Goal: Information Seeking & Learning: Learn about a topic

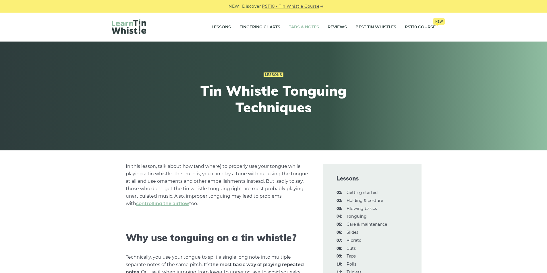
click at [302, 25] on link "Tabs & Notes" at bounding box center [304, 27] width 30 height 14
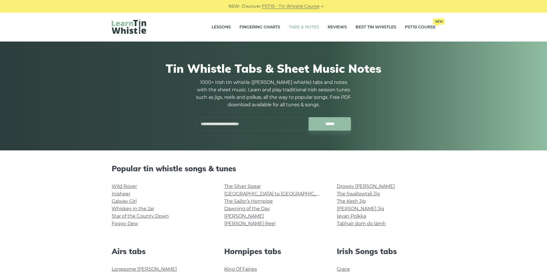
click at [247, 125] on input "text" at bounding box center [252, 123] width 112 height 13
type input "**********"
click at [308, 117] on input "******" at bounding box center [329, 123] width 42 height 13
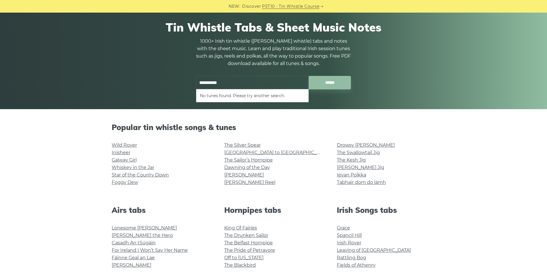
scroll to position [42, 0]
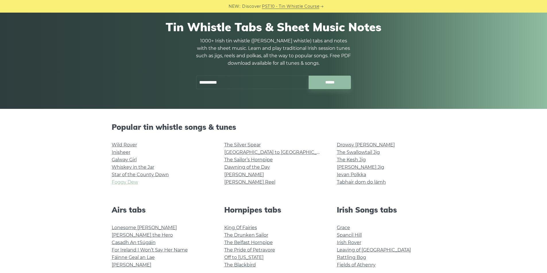
click at [130, 183] on link "Foggy Dew" at bounding box center [125, 182] width 26 height 5
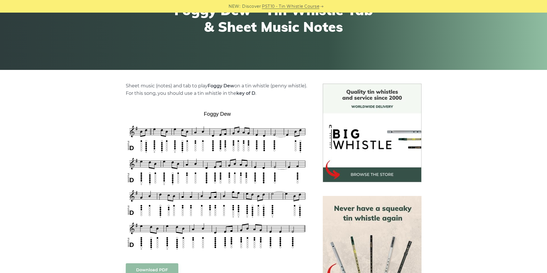
scroll to position [84, 0]
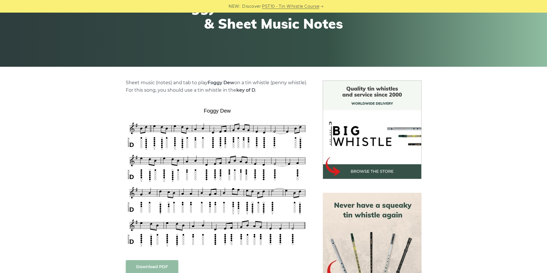
click at [69, 158] on div "Sheet music (notes) and tab to play Foggy Dew on a tin whistle (penny whistle).…" at bounding box center [273, 272] width 547 height 383
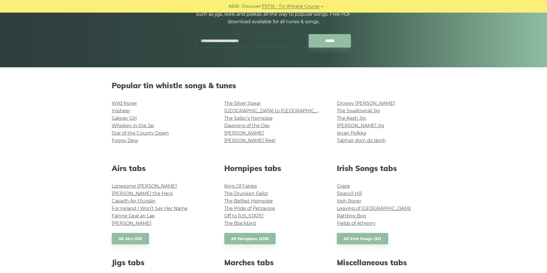
scroll to position [80, 0]
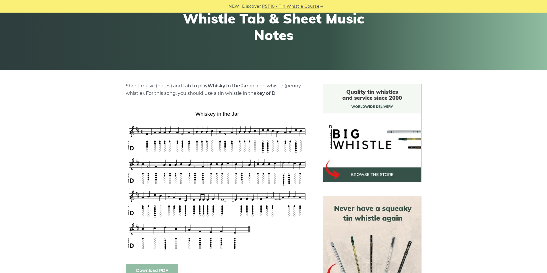
scroll to position [81, 0]
click at [94, 143] on div "Sheet music (notes) and tab to play Whisky in the Jar on a tin whistle (penny w…" at bounding box center [273, 276] width 547 height 384
click at [59, 134] on div "Sheet music (notes) and tab to play Whisky in the Jar on a tin whistle (penny w…" at bounding box center [273, 276] width 547 height 384
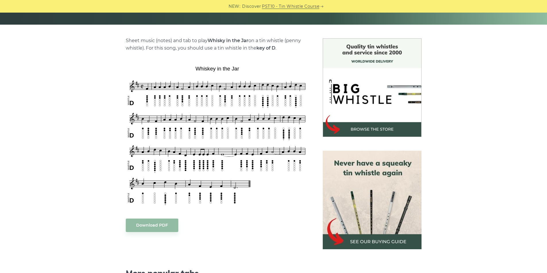
scroll to position [0, 0]
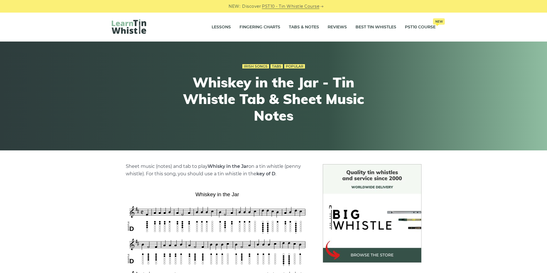
click at [112, 84] on div "Irish Songs Tabs Popular Whiskey in the Jar - Tin Whistle Tab & Sheet Music Not…" at bounding box center [273, 96] width 351 height 95
click at [194, 33] on div at bounding box center [166, 27] width 108 height 16
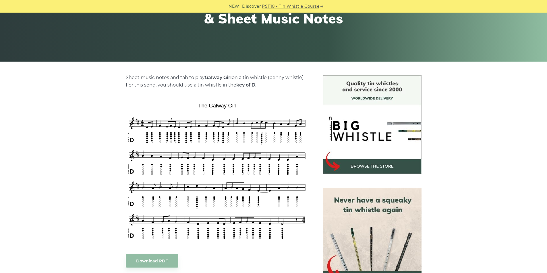
scroll to position [89, 0]
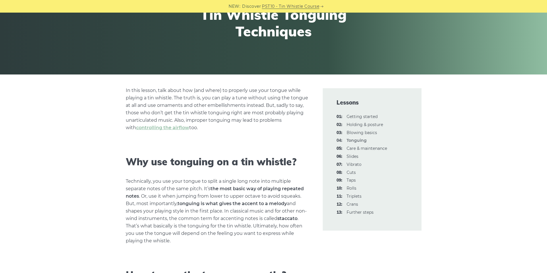
scroll to position [76, 0]
click at [356, 156] on link "06: Slides" at bounding box center [352, 156] width 12 height 5
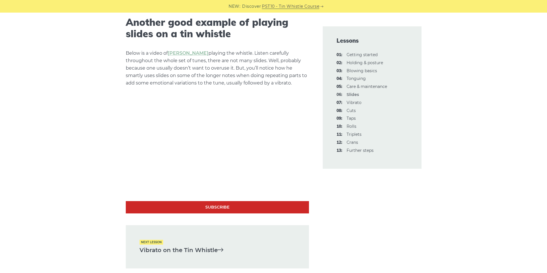
scroll to position [1161, 0]
click at [261, 67] on p "Below is a video of Cormac Breatnach playing the whistle. Listen carefully thro…" at bounding box center [217, 67] width 183 height 37
drag, startPoint x: 80, startPoint y: 108, endPoint x: 85, endPoint y: 137, distance: 28.9
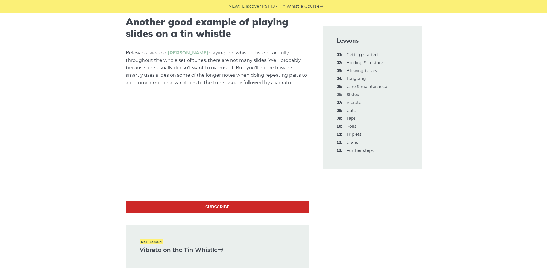
drag, startPoint x: 128, startPoint y: 132, endPoint x: 343, endPoint y: 184, distance: 220.8
click at [352, 101] on link "07: Vibrato" at bounding box center [353, 102] width 15 height 5
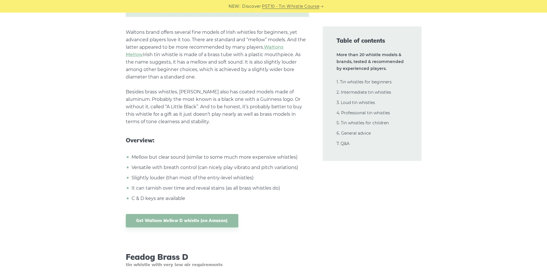
scroll to position [1095, 0]
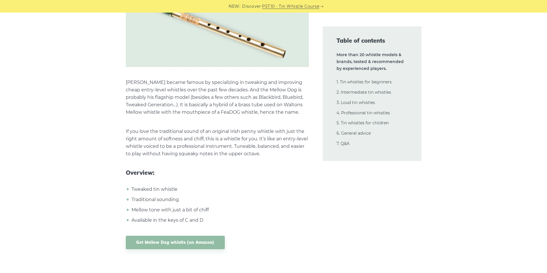
scroll to position [5010, 0]
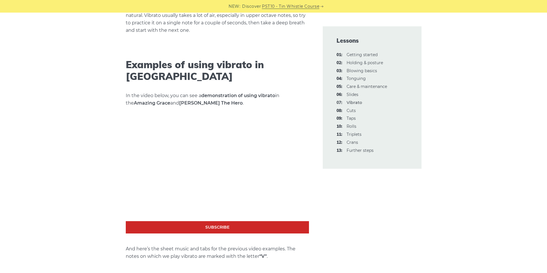
scroll to position [894, 0]
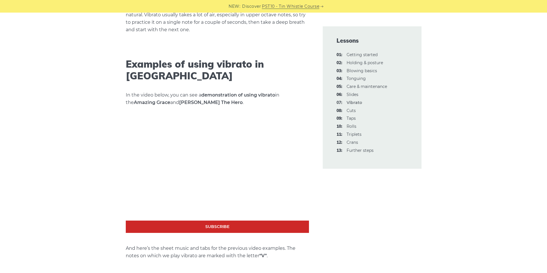
click at [71, 181] on div "Using vibrato on a tin whistle is probably not the favorite technique among [DE…" at bounding box center [273, 201] width 547 height 1863
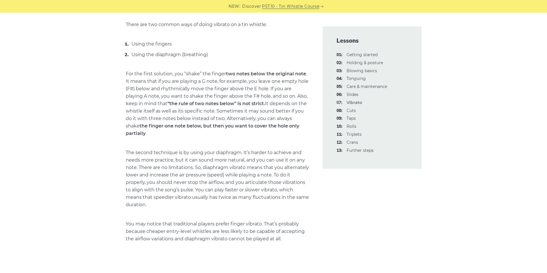
scroll to position [327, 0]
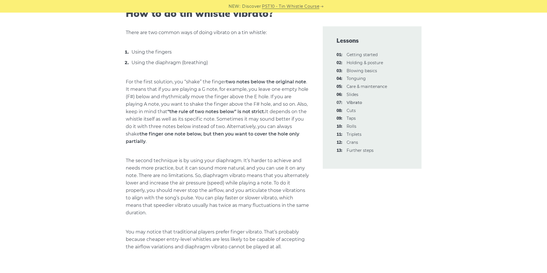
click at [166, 125] on p "For the first solution, you “shake” the finger two notes below the original not…" at bounding box center [217, 111] width 183 height 67
